Goal: Use online tool/utility: Utilize a website feature to perform a specific function

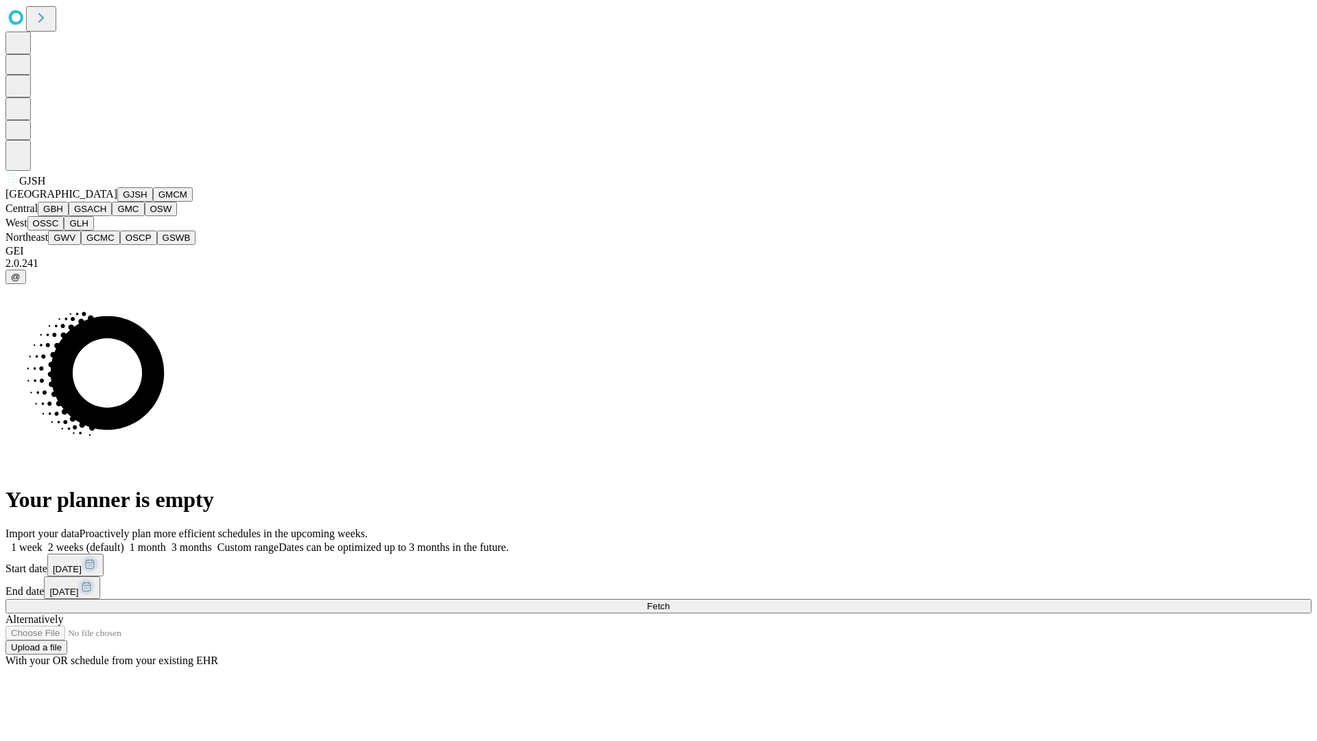
click at [117, 202] on button "GJSH" at bounding box center [135, 194] width 36 height 14
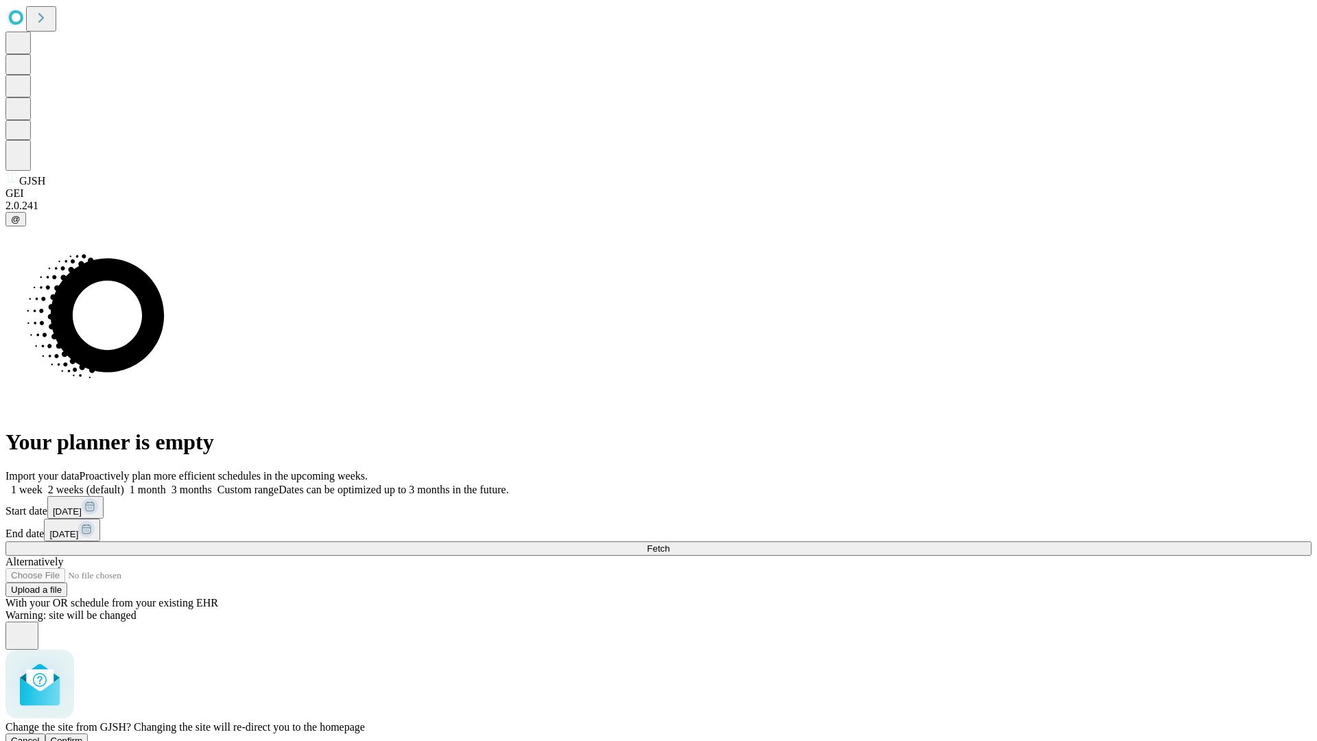
click at [83, 735] on span "Confirm" at bounding box center [67, 740] width 32 height 10
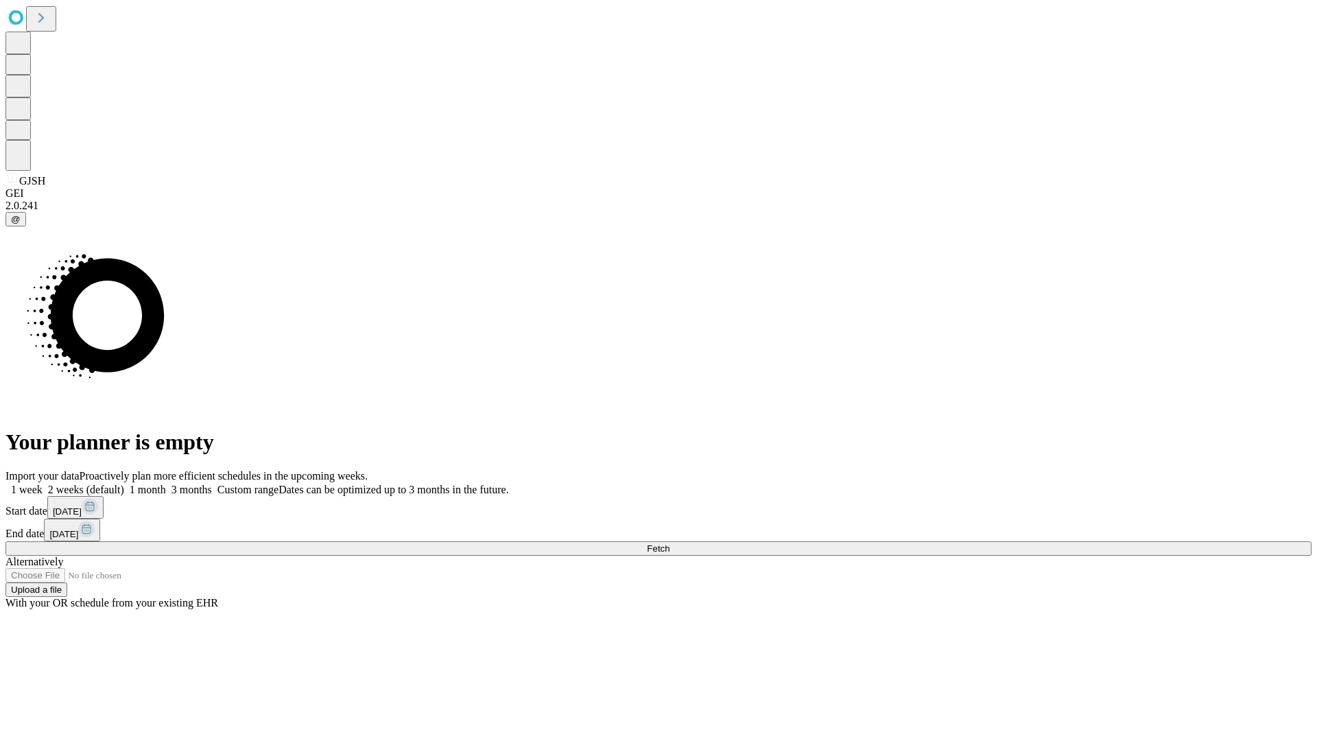
click at [43, 484] on label "1 week" at bounding box center [23, 490] width 37 height 12
click at [669, 543] on span "Fetch" at bounding box center [658, 548] width 23 height 10
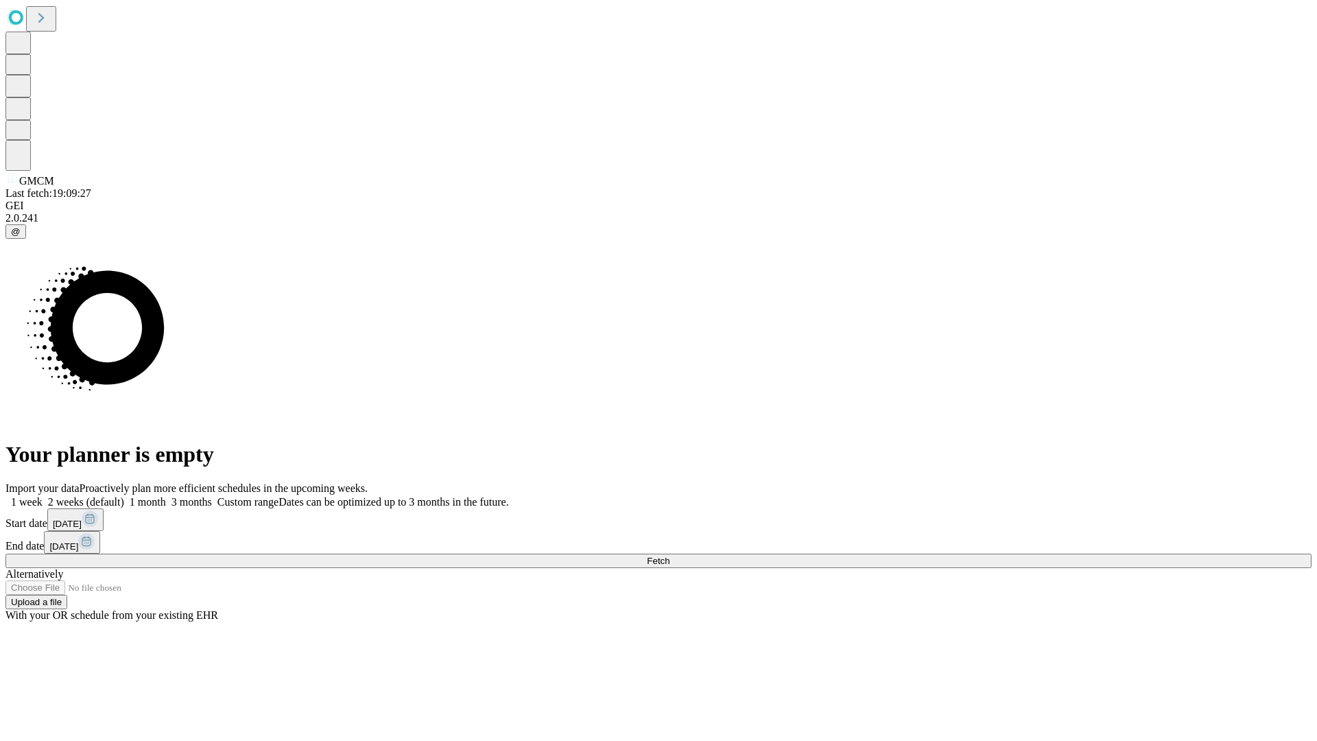
click at [43, 496] on label "1 week" at bounding box center [23, 502] width 37 height 12
click at [669, 556] on span "Fetch" at bounding box center [658, 561] width 23 height 10
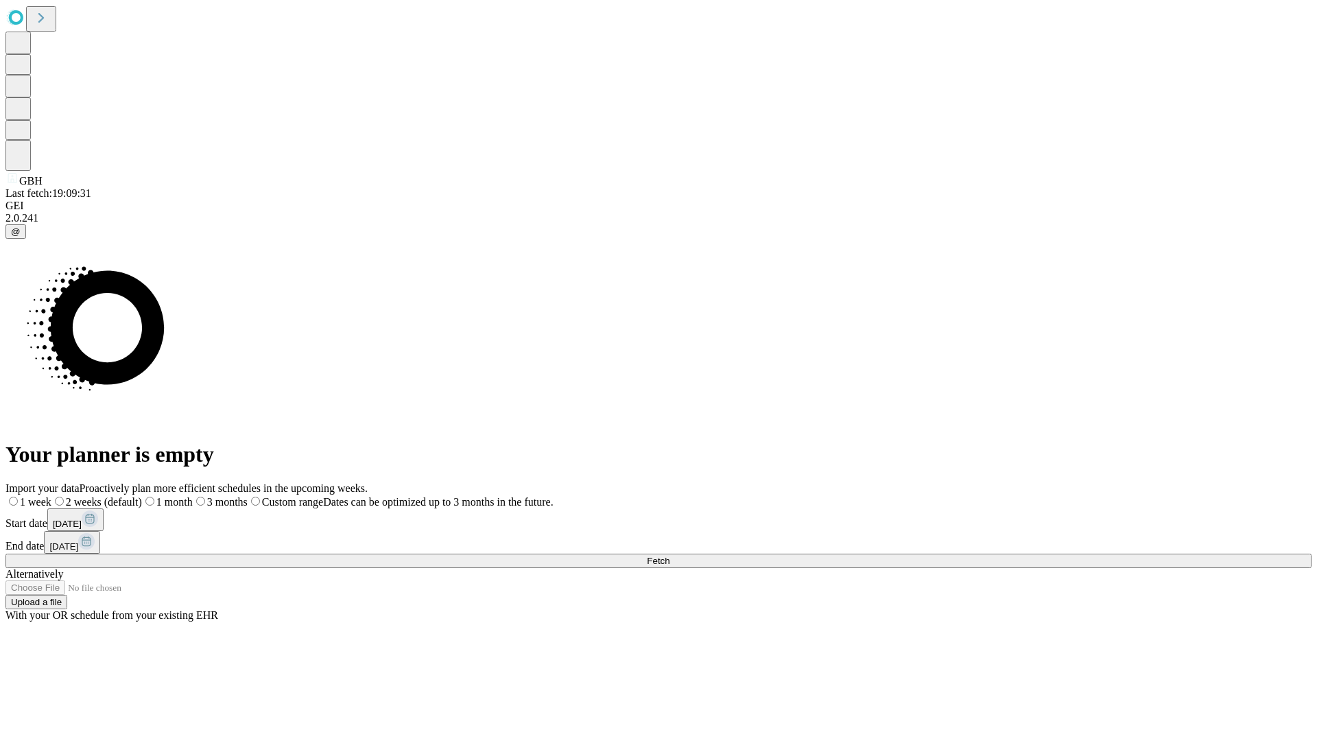
click at [51, 496] on label "1 week" at bounding box center [28, 502] width 46 height 12
click at [669, 556] on span "Fetch" at bounding box center [658, 561] width 23 height 10
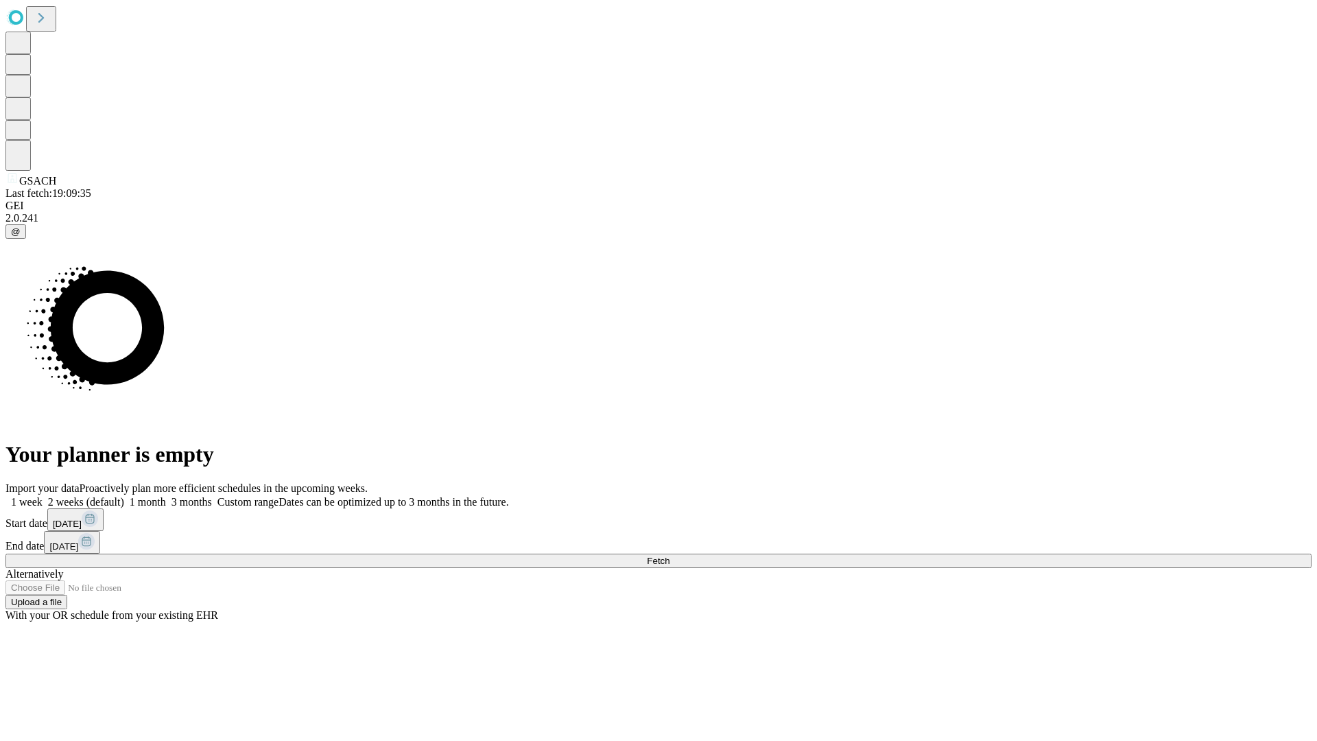
click at [43, 496] on label "1 week" at bounding box center [23, 502] width 37 height 12
click at [669, 556] on span "Fetch" at bounding box center [658, 561] width 23 height 10
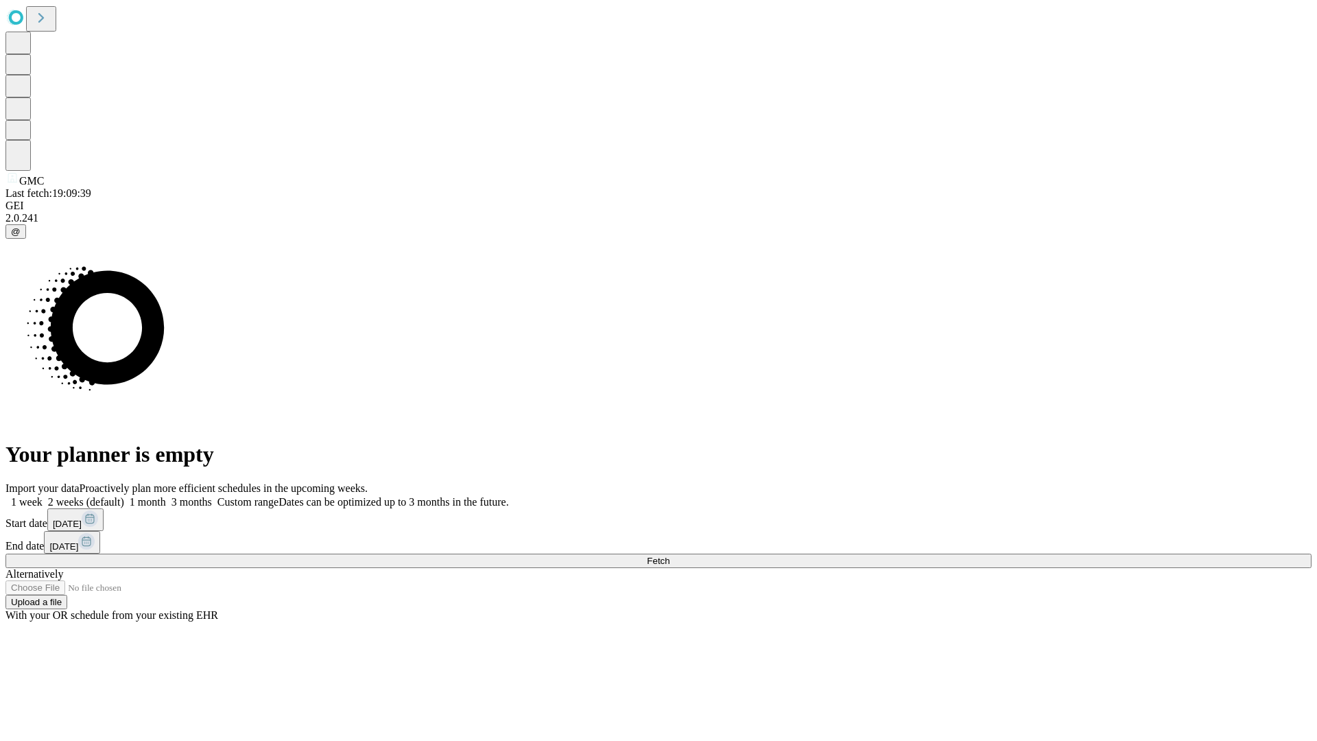
click at [43, 496] on label "1 week" at bounding box center [23, 502] width 37 height 12
click at [669, 556] on span "Fetch" at bounding box center [658, 561] width 23 height 10
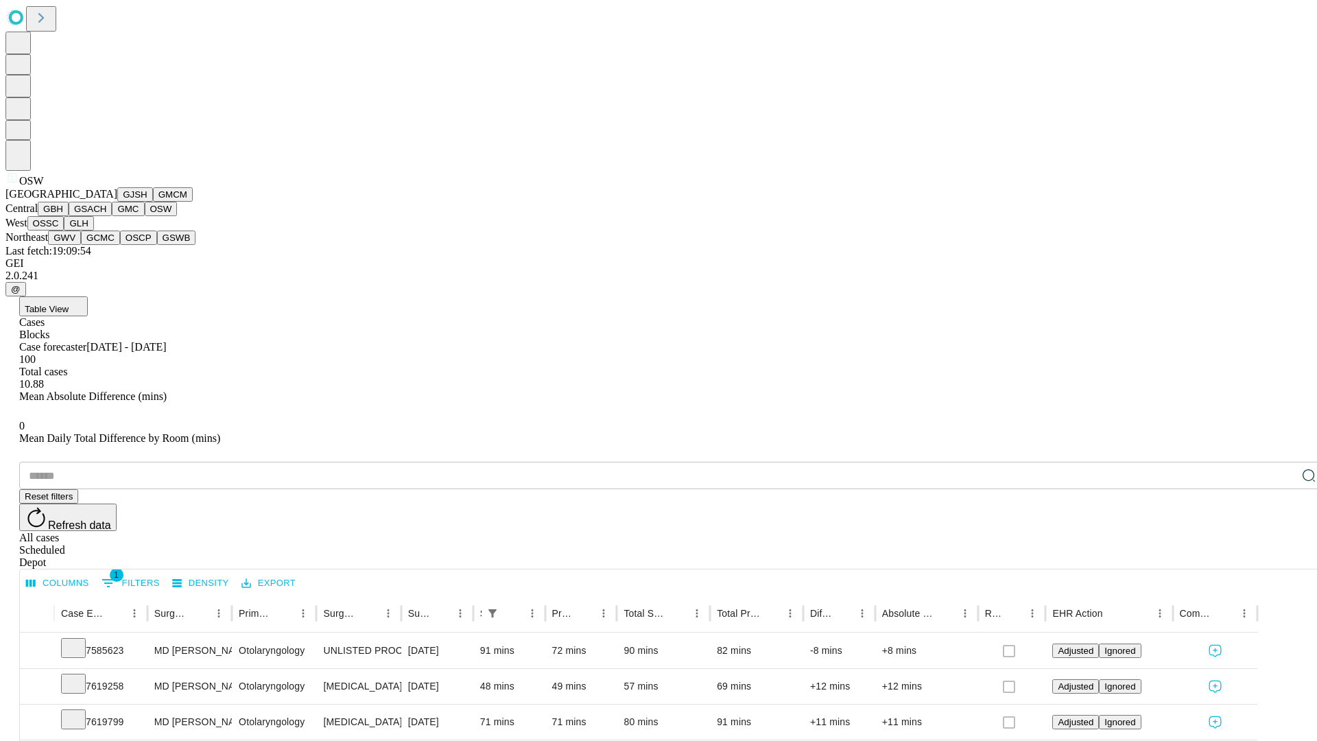
click at [64, 230] on button "OSSC" at bounding box center [45, 223] width 37 height 14
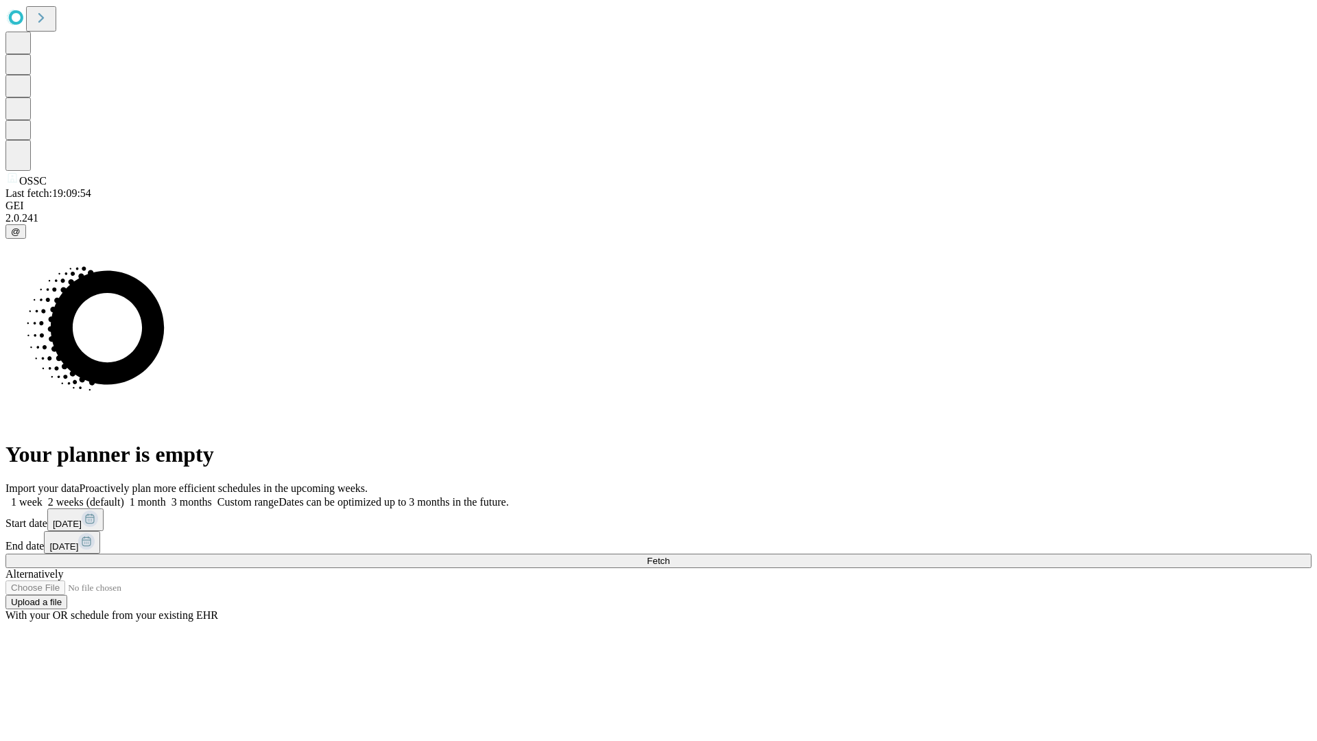
click at [43, 496] on label "1 week" at bounding box center [23, 502] width 37 height 12
click at [669, 556] on span "Fetch" at bounding box center [658, 561] width 23 height 10
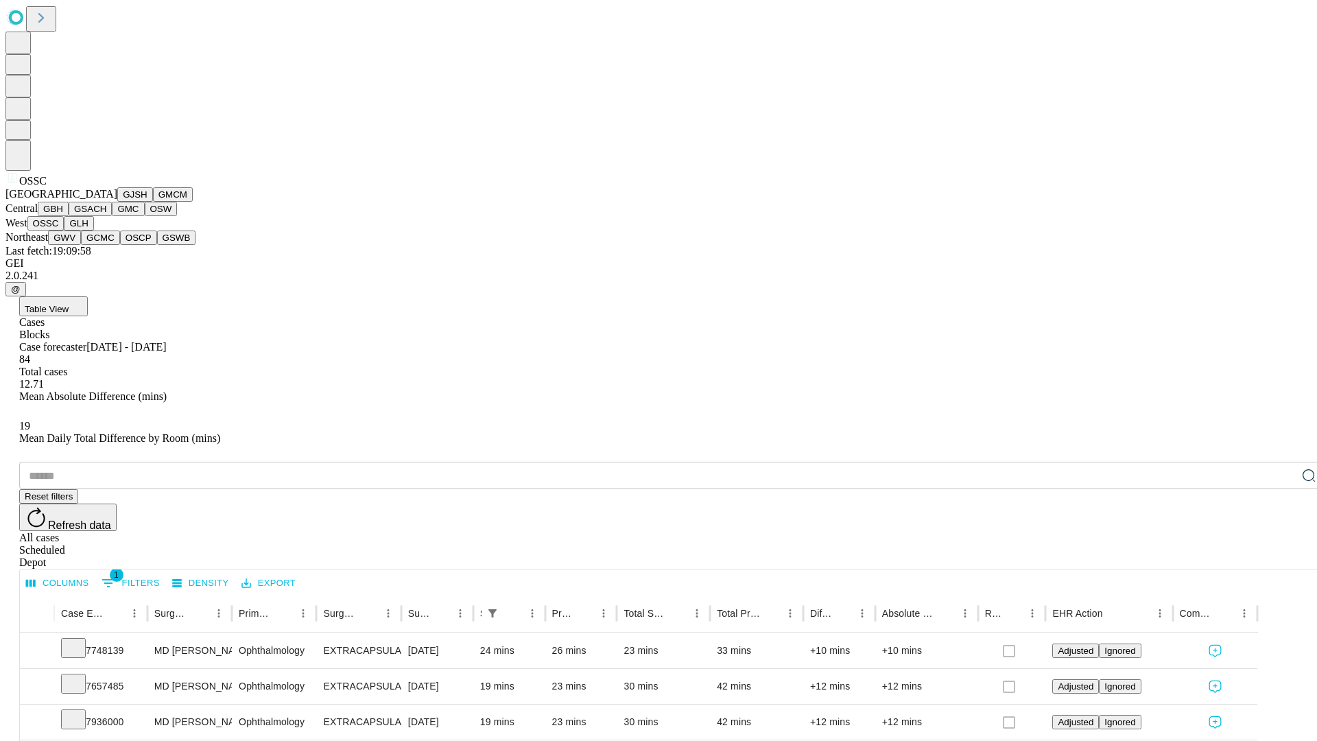
click at [93, 230] on button "GLH" at bounding box center [78, 223] width 29 height 14
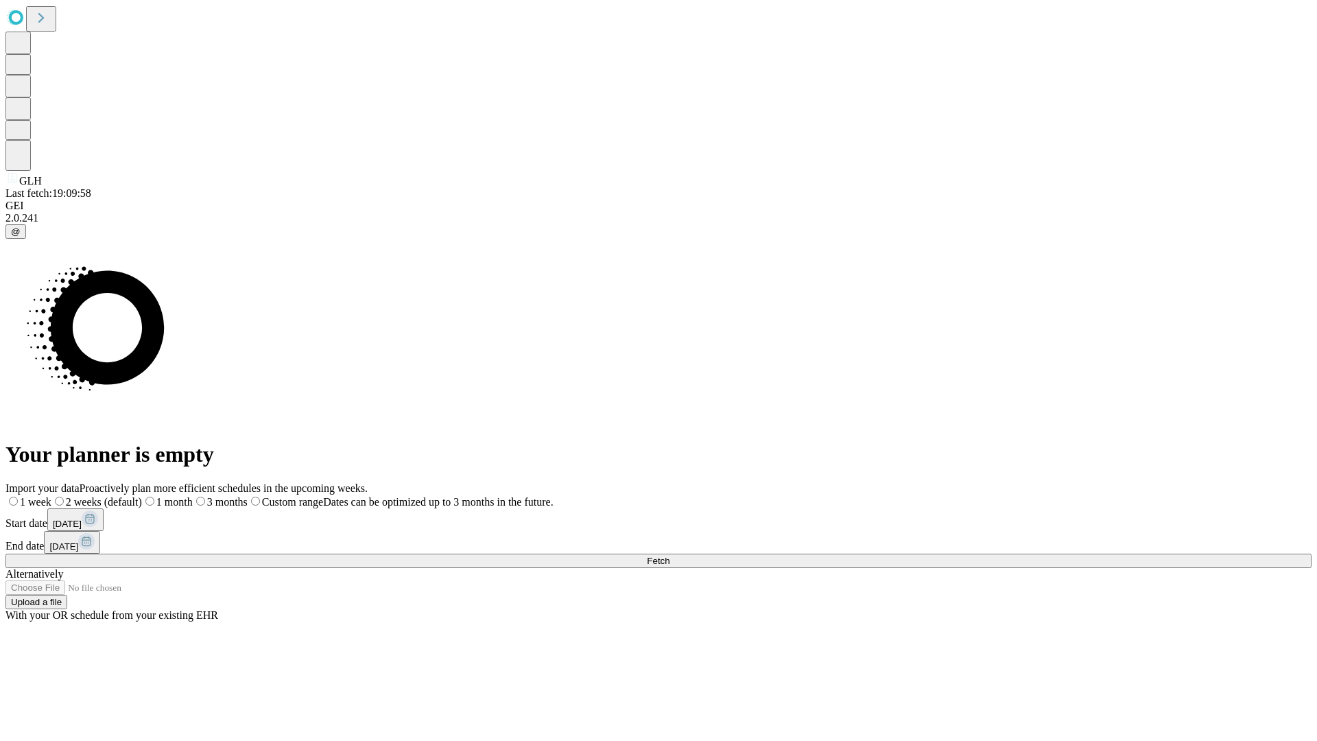
click at [51, 496] on label "1 week" at bounding box center [28, 502] width 46 height 12
click at [669, 556] on span "Fetch" at bounding box center [658, 561] width 23 height 10
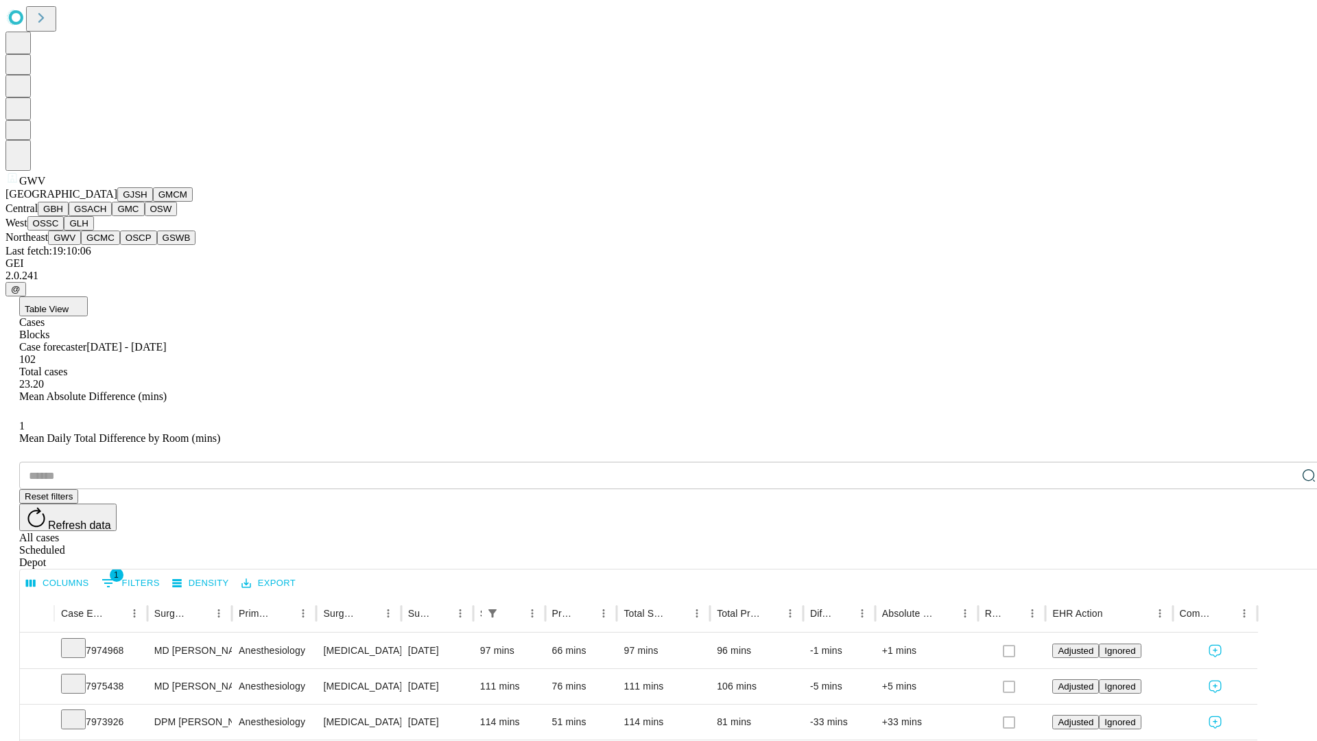
click at [106, 245] on button "GCMC" at bounding box center [100, 237] width 39 height 14
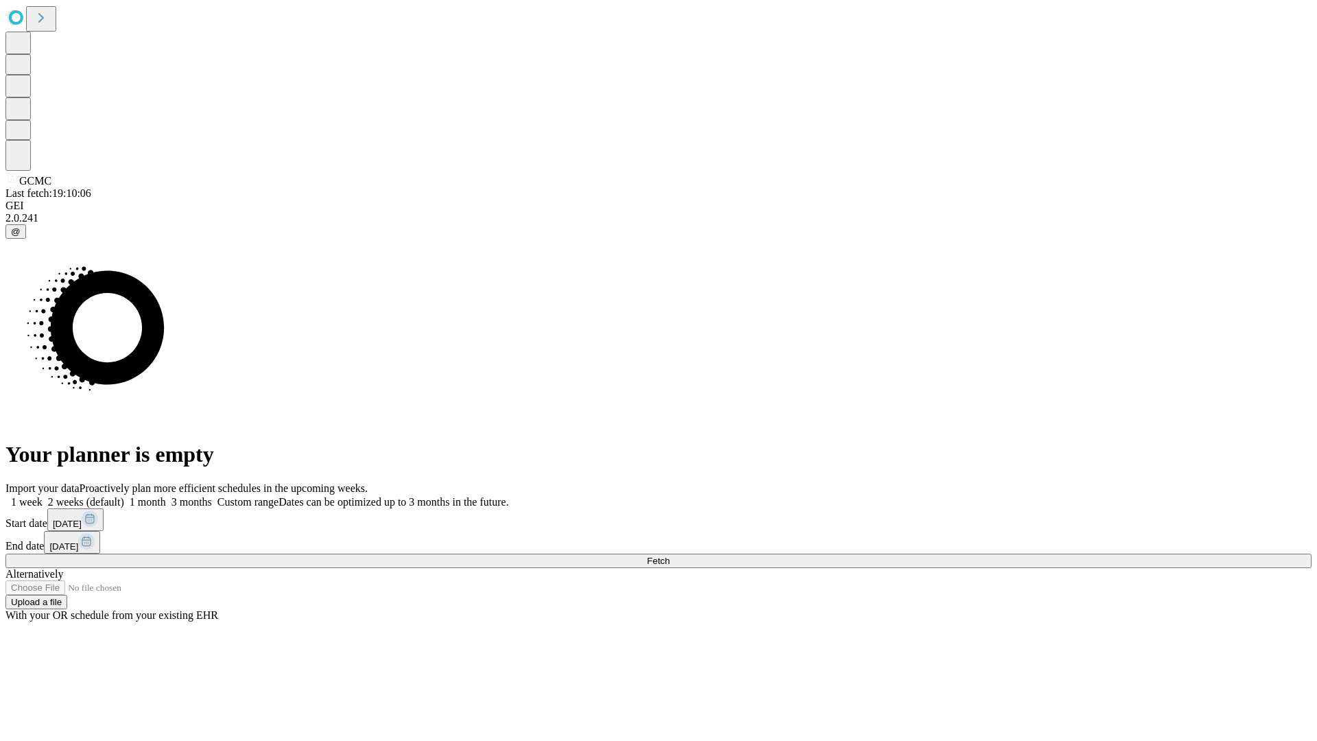
click at [43, 496] on label "1 week" at bounding box center [23, 502] width 37 height 12
click at [669, 556] on span "Fetch" at bounding box center [658, 561] width 23 height 10
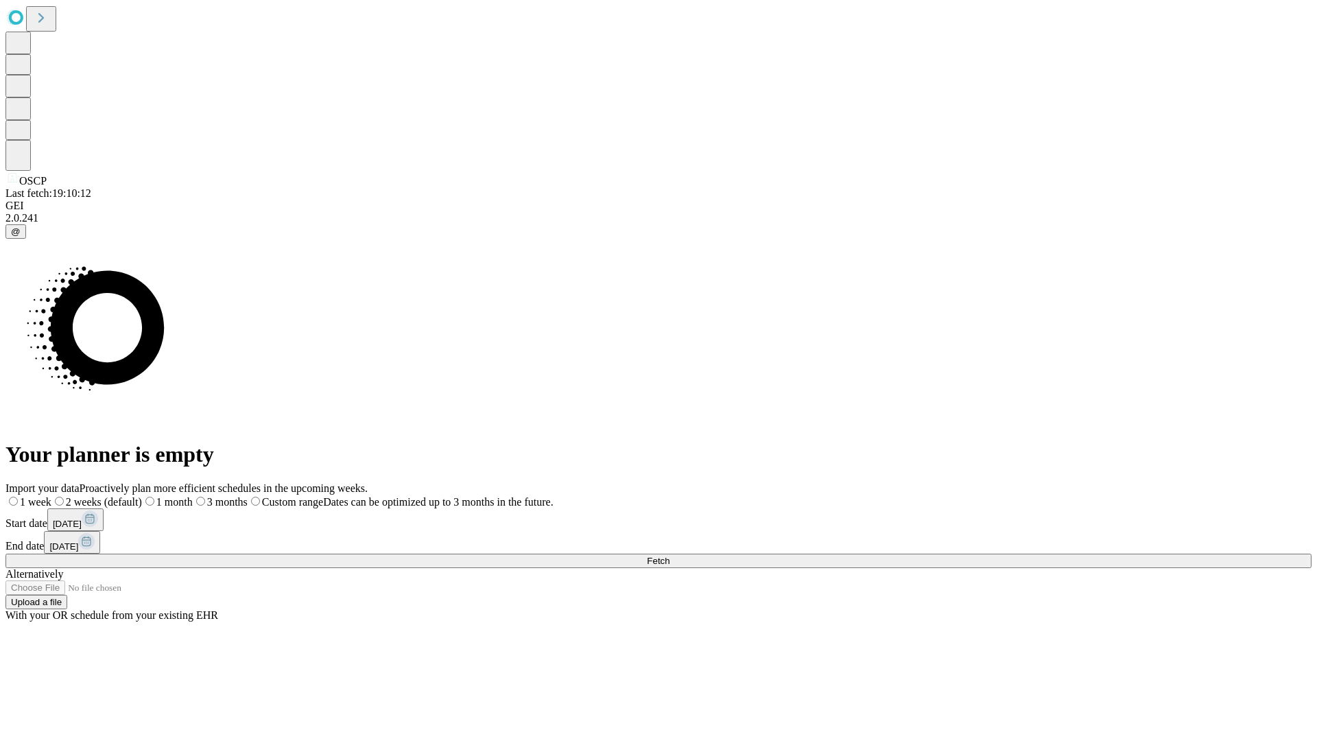
click at [51, 496] on label "1 week" at bounding box center [28, 502] width 46 height 12
click at [669, 556] on span "Fetch" at bounding box center [658, 561] width 23 height 10
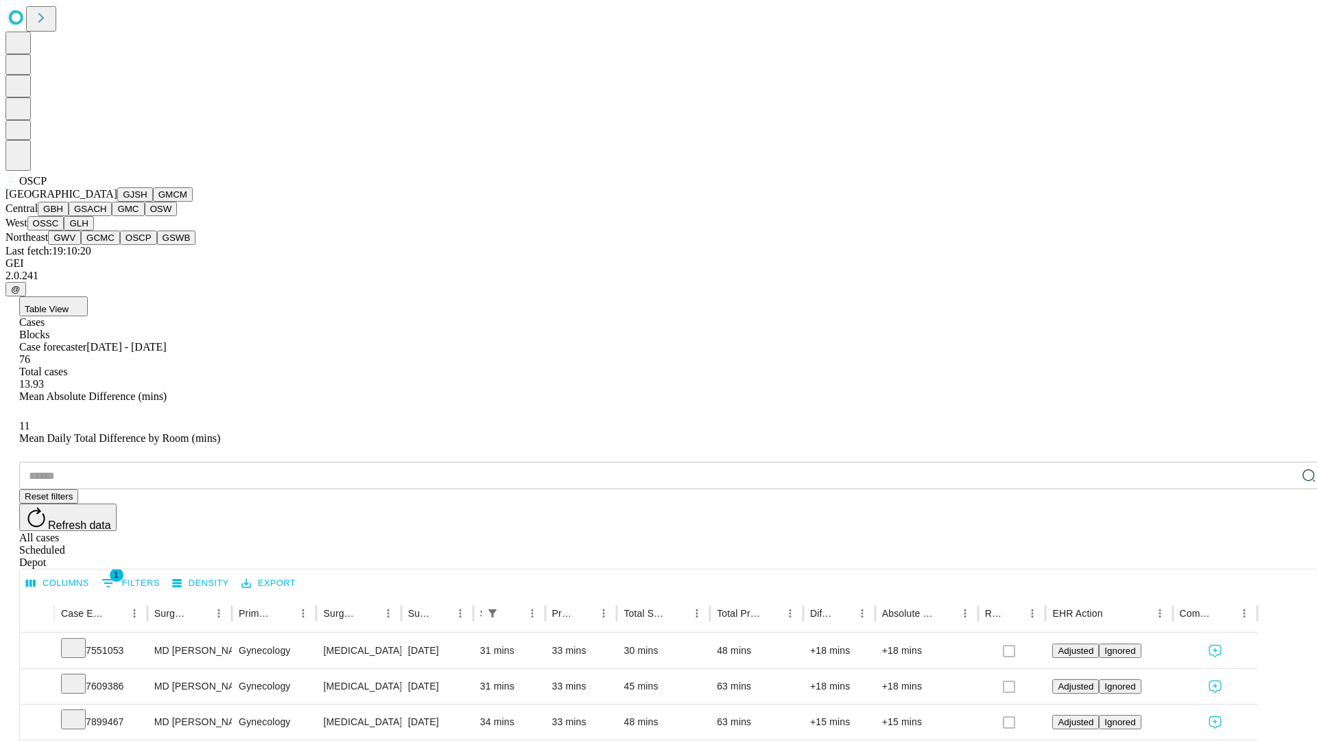
click at [157, 245] on button "GSWB" at bounding box center [176, 237] width 39 height 14
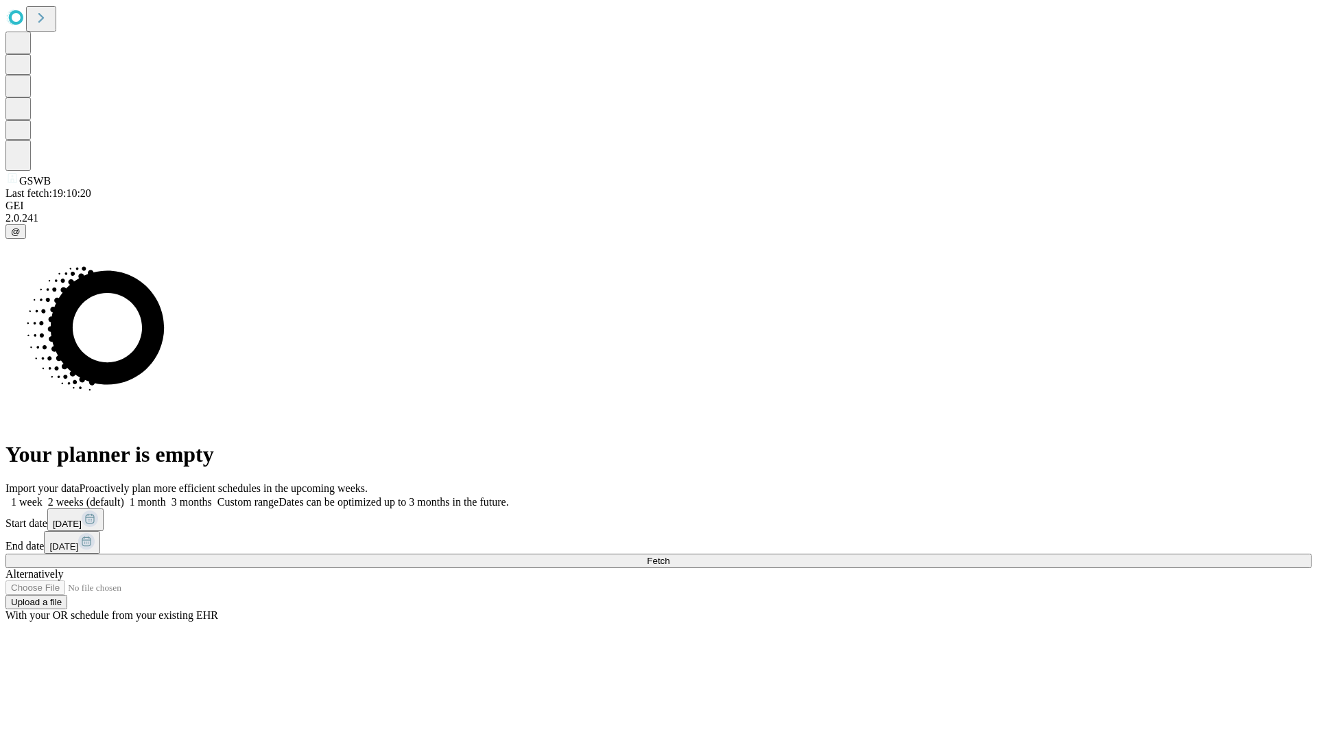
click at [43, 496] on label "1 week" at bounding box center [23, 502] width 37 height 12
click at [669, 556] on span "Fetch" at bounding box center [658, 561] width 23 height 10
